Goal: Find specific page/section: Find specific page/section

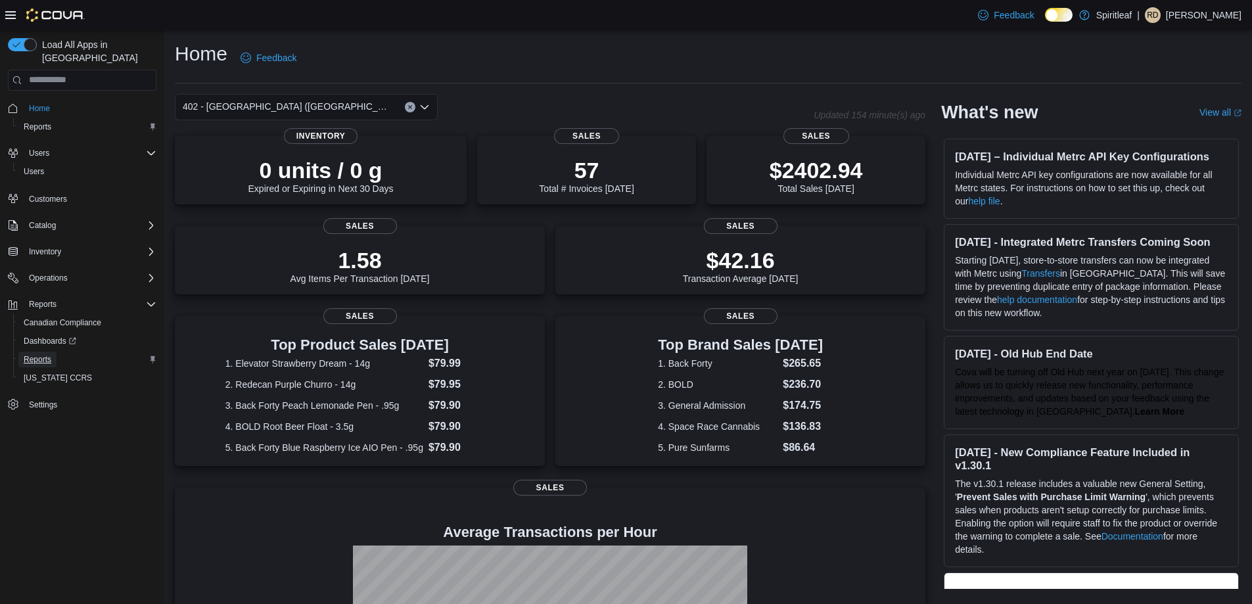
click at [34, 354] on span "Reports" at bounding box center [38, 359] width 28 height 11
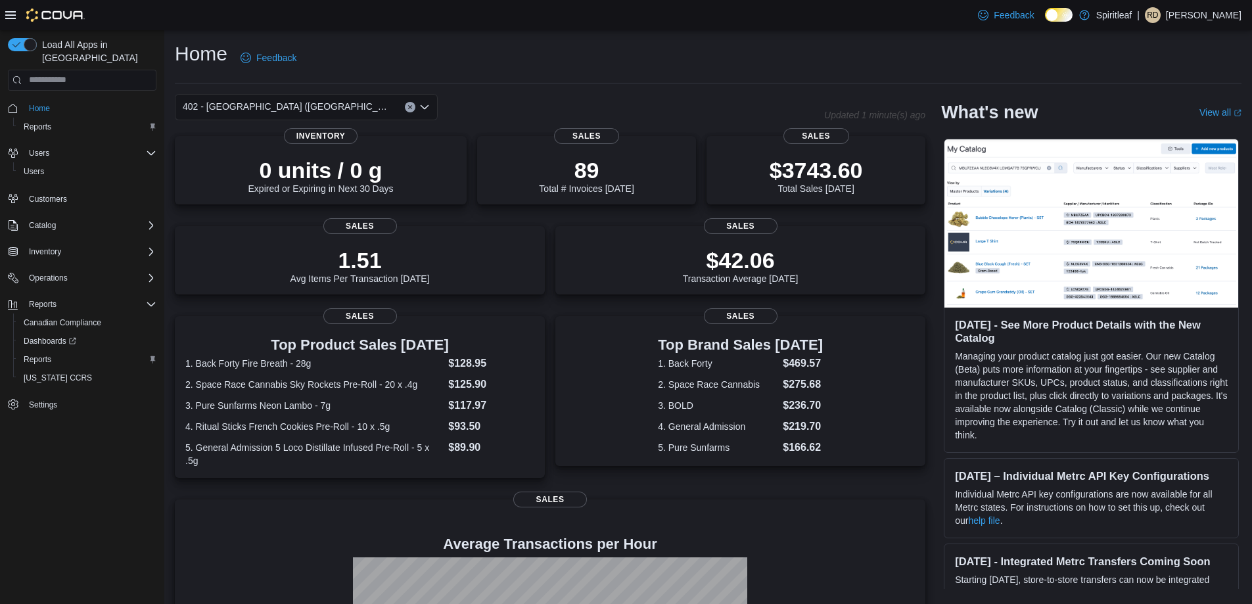
click at [411, 105] on icon "Clear input" at bounding box center [409, 106] width 3 height 3
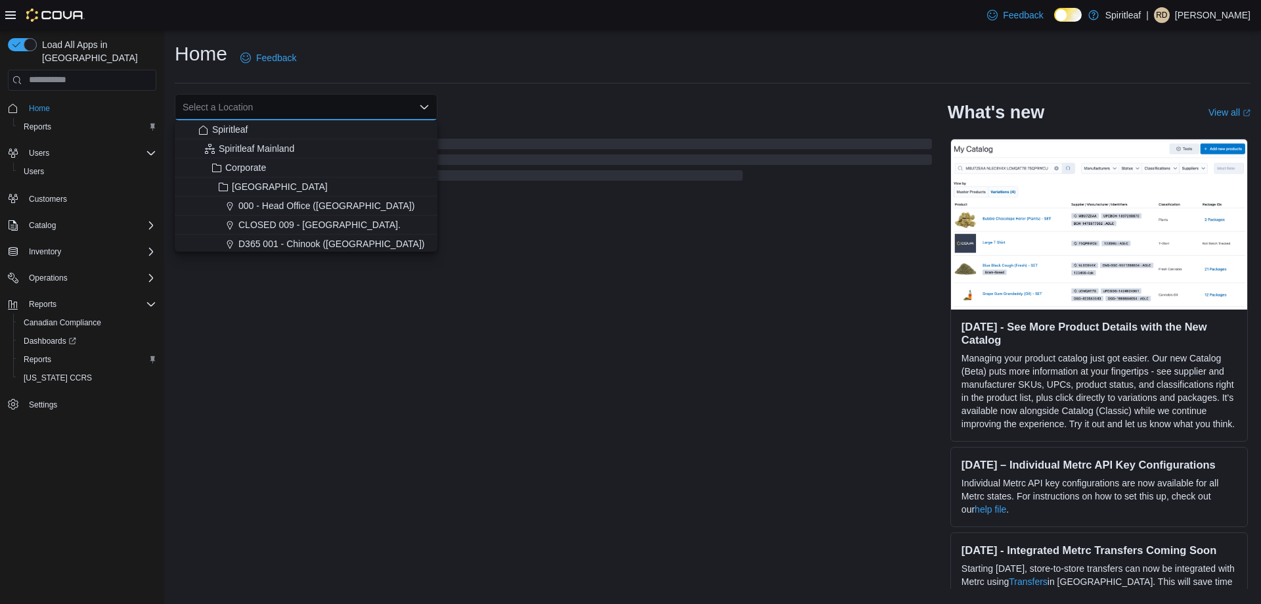
drag, startPoint x: 572, startPoint y: 53, endPoint x: 574, endPoint y: 71, distance: 17.8
click at [574, 53] on div "Home Feedback" at bounding box center [713, 58] width 1076 height 34
